Goal: Information Seeking & Learning: Learn about a topic

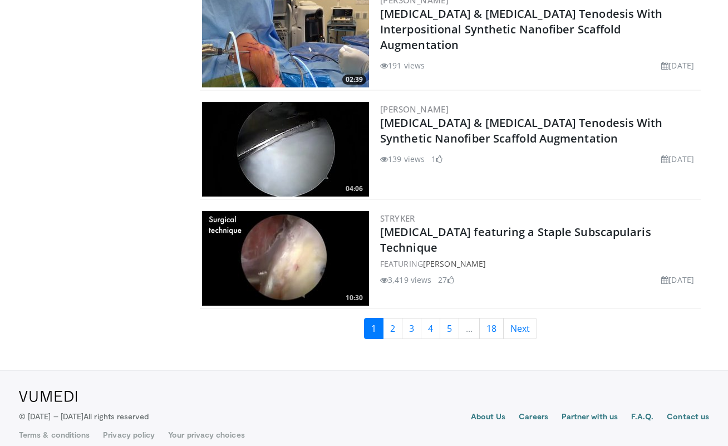
scroll to position [2541, 0]
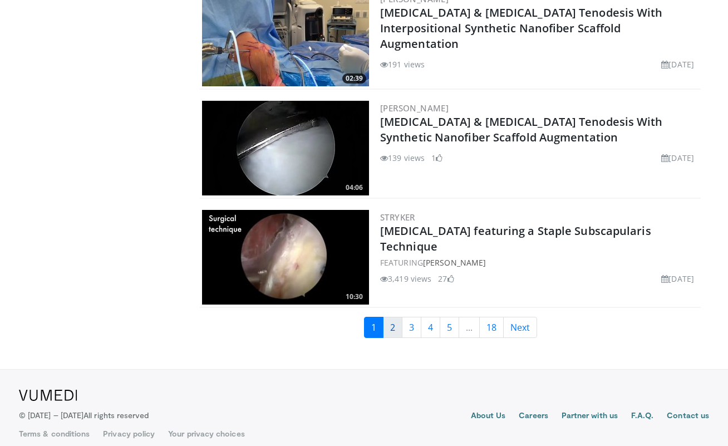
click at [386, 321] on link "2" at bounding box center [392, 327] width 19 height 21
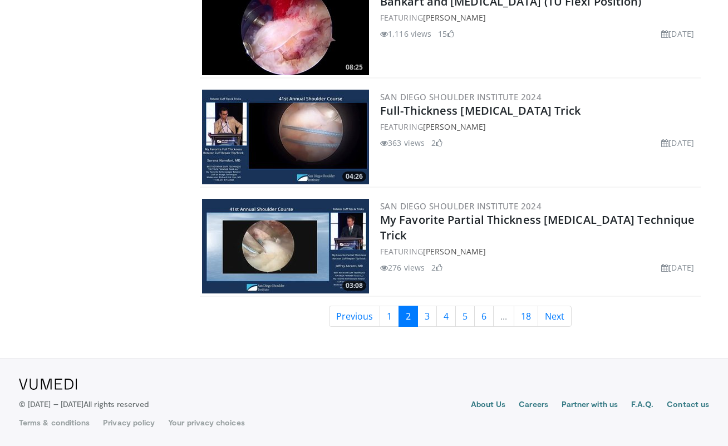
scroll to position [2545, 0]
click at [431, 319] on link "3" at bounding box center [426, 316] width 19 height 21
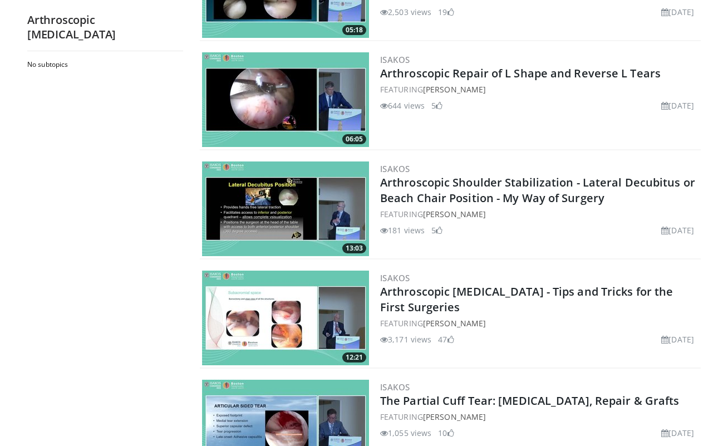
scroll to position [1157, 0]
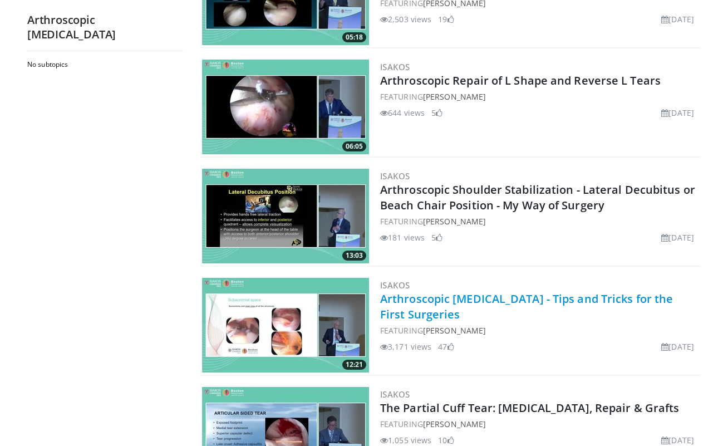
click at [503, 296] on link "Arthroscopic [MEDICAL_DATA] - Tips and Tricks for the First Surgeries" at bounding box center [526, 306] width 293 height 31
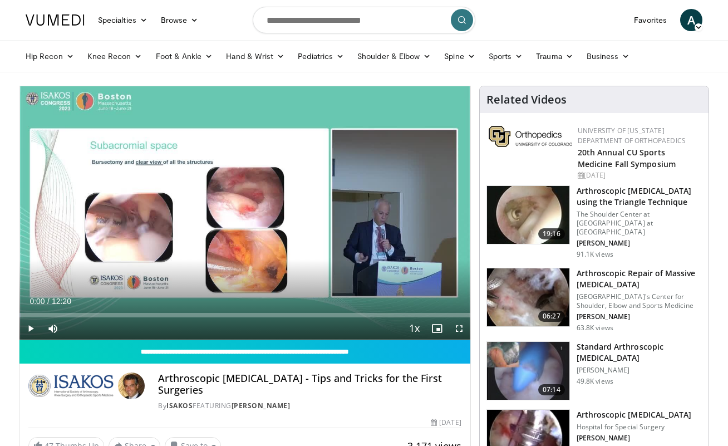
scroll to position [424, 0]
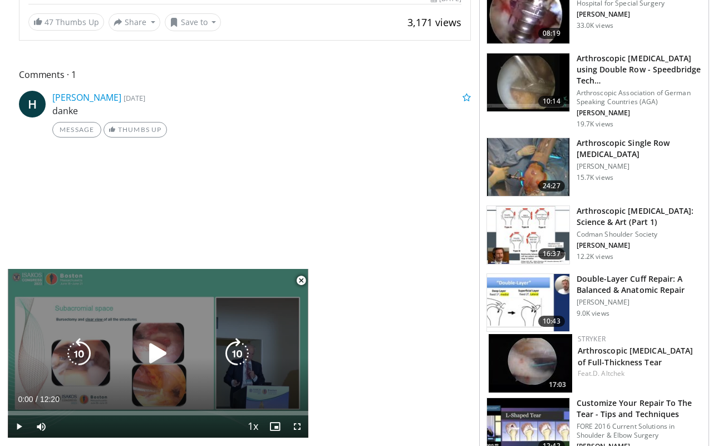
click at [155, 353] on icon "Video Player" at bounding box center [157, 353] width 31 height 31
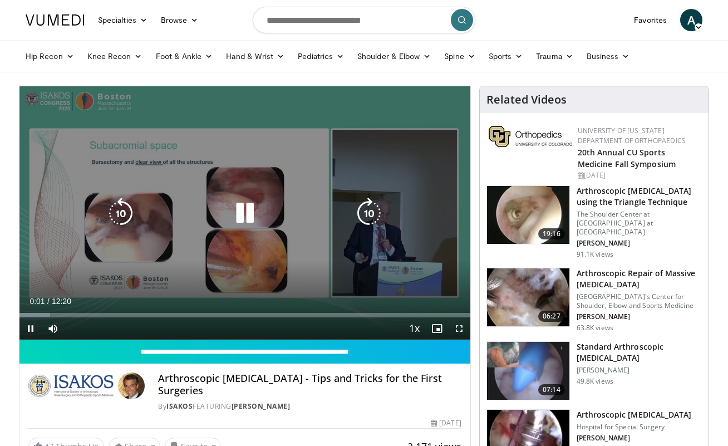
scroll to position [0, 0]
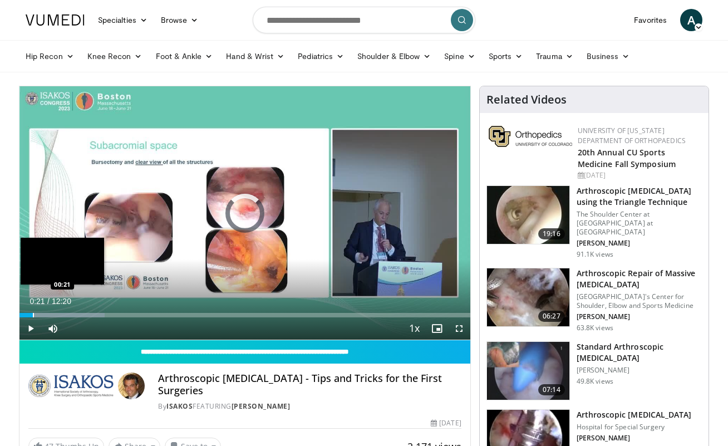
click at [33, 312] on div "Loaded : 18.91% 00:07 00:21" at bounding box center [244, 312] width 451 height 11
click at [45, 310] on div "Loaded : 22.43% 00:42 00:41" at bounding box center [244, 312] width 451 height 11
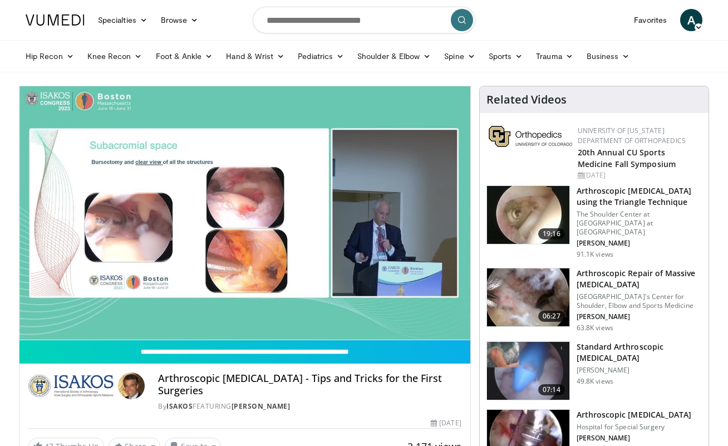
click at [60, 313] on video-js "**********" at bounding box center [244, 213] width 451 height 254
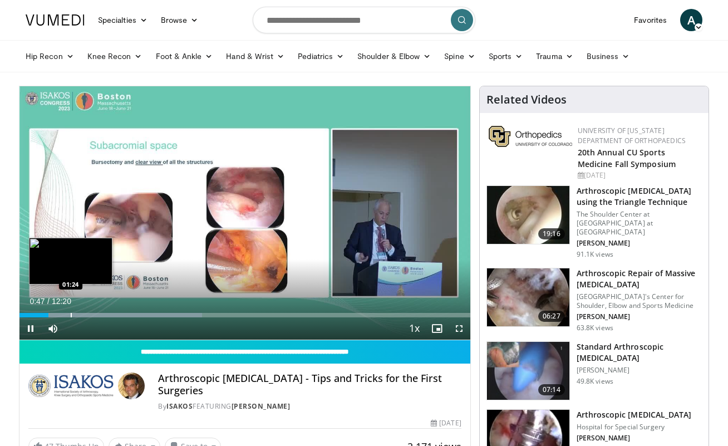
click at [71, 315] on div "Progress Bar" at bounding box center [71, 315] width 1 height 4
click at [82, 311] on div "Loaded : 45.53% 01:24 01:43" at bounding box center [244, 312] width 451 height 11
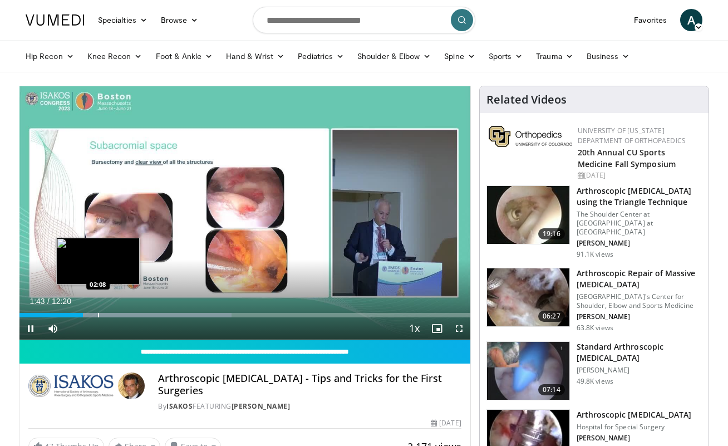
click at [98, 309] on div "Loaded : 47.01% 01:44 02:08" at bounding box center [244, 312] width 451 height 11
click at [116, 312] on div "Loaded : 49.98% 02:10 02:36" at bounding box center [244, 312] width 451 height 11
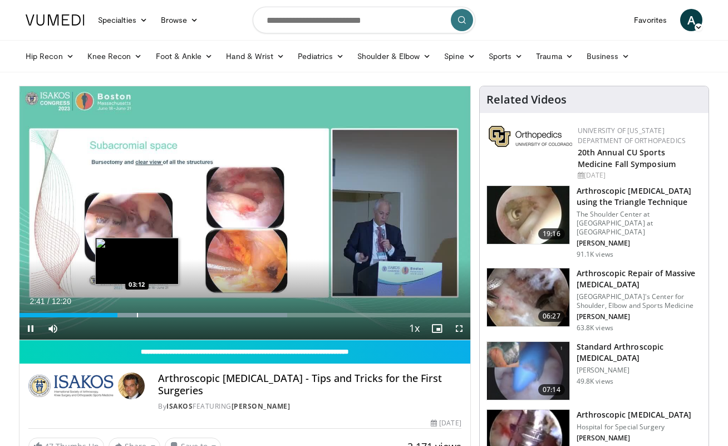
click at [137, 312] on video-js "**********" at bounding box center [244, 213] width 451 height 254
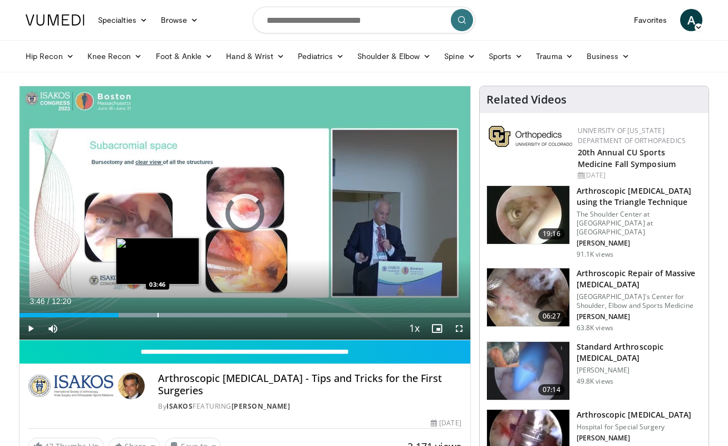
click at [158, 312] on div "Loaded : 59.44% 02:43 03:46" at bounding box center [244, 312] width 451 height 11
